Goal: Information Seeking & Learning: Learn about a topic

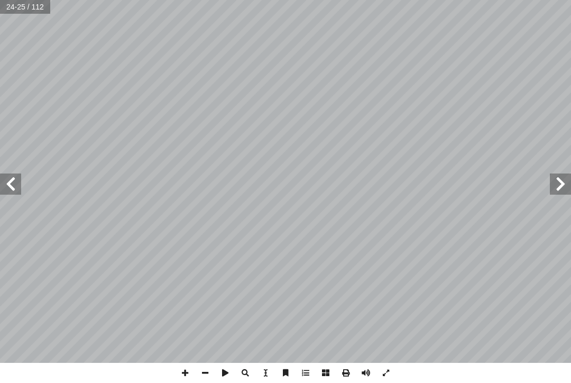
click at [3, 178] on span at bounding box center [10, 184] width 21 height 21
click at [567, 184] on span at bounding box center [560, 184] width 21 height 21
click at [20, 189] on span at bounding box center [10, 184] width 21 height 21
click at [7, 185] on span at bounding box center [10, 184] width 21 height 21
click at [11, 189] on span at bounding box center [10, 184] width 21 height 21
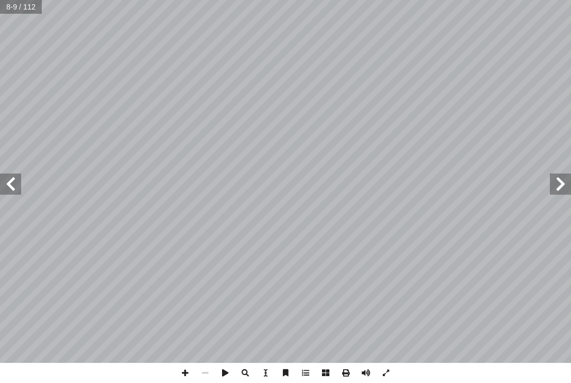
click at [564, 185] on span at bounding box center [560, 184] width 21 height 21
